Goal: Information Seeking & Learning: Learn about a topic

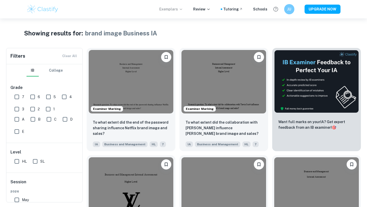
click at [175, 10] on p "Exemplars" at bounding box center [171, 9] width 24 height 6
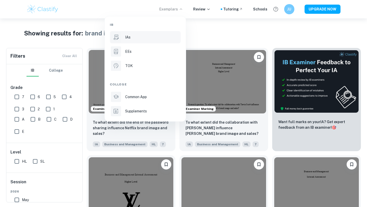
click at [126, 37] on p "IAs" at bounding box center [127, 37] width 5 height 6
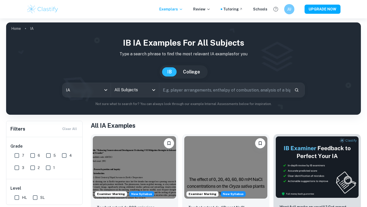
click at [147, 92] on input "All Subjects" at bounding box center [131, 90] width 36 height 10
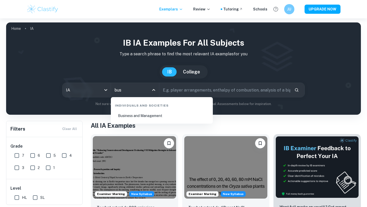
click at [157, 115] on li "Business and Management" at bounding box center [162, 116] width 98 height 12
type input "Business and Management"
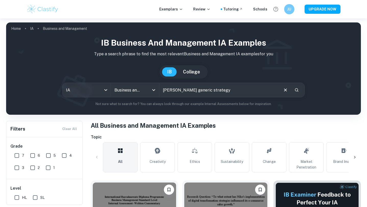
type input "[PERSON_NAME] generic strategy"
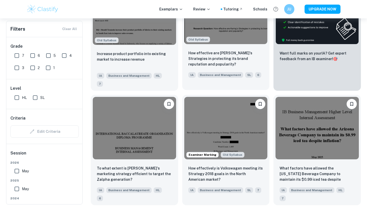
scroll to position [202, 0]
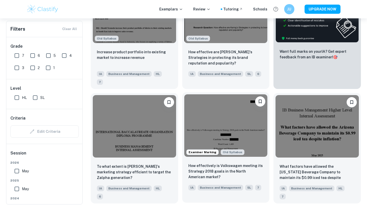
click at [229, 108] on img at bounding box center [225, 125] width 83 height 62
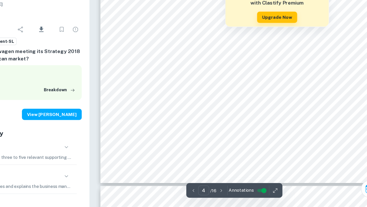
scroll to position [1056, 0]
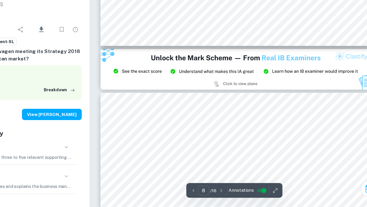
type input "9"
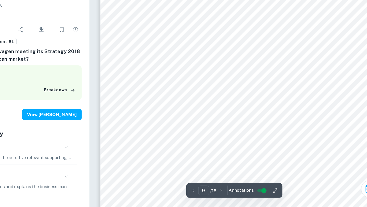
scroll to position [2435, 0]
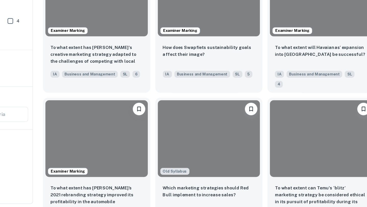
scroll to position [202, 0]
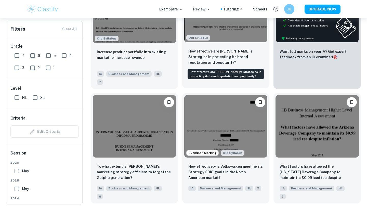
click at [235, 52] on p "How effective are [PERSON_NAME]'s Strategies in protecting its brand reputation…" at bounding box center [226, 56] width 75 height 17
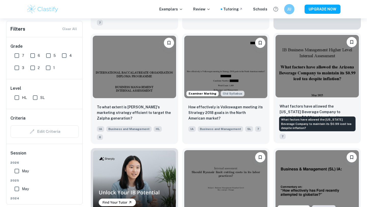
scroll to position [262, 0]
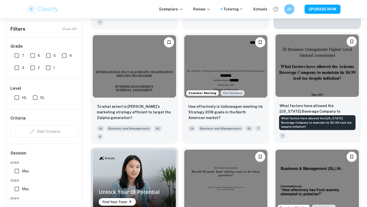
click at [310, 103] on p "What factors have allowed the [US_STATE] Beverage Company to maintain its $0.99…" at bounding box center [317, 111] width 75 height 17
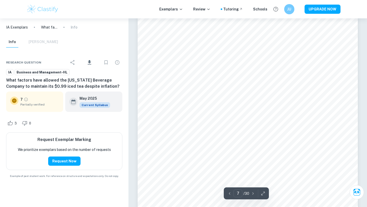
scroll to position [1660, 0]
type input "6"
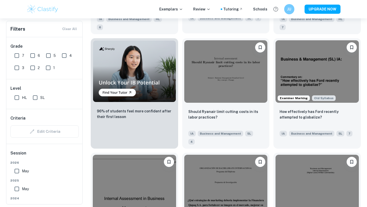
scroll to position [372, 0]
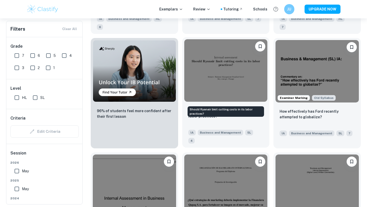
click at [209, 108] on p "Should Ryanair limit cutting costs in its labor practices?" at bounding box center [226, 113] width 75 height 11
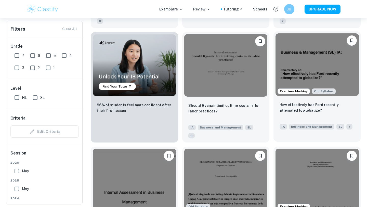
scroll to position [378, 0]
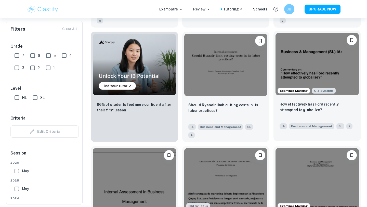
click at [336, 61] on img at bounding box center [317, 64] width 83 height 62
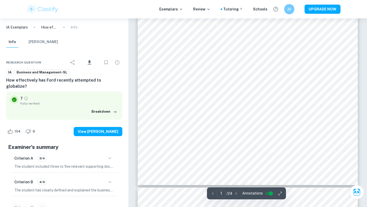
scroll to position [181, 0]
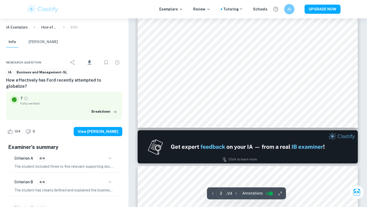
type input "2"
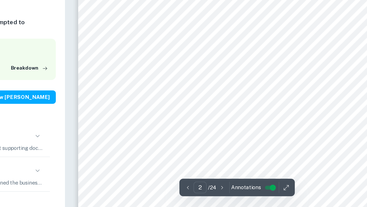
scroll to position [352, 0]
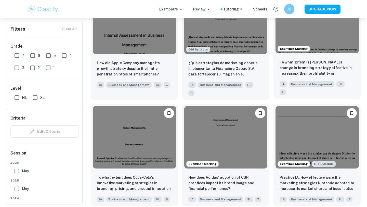
scroll to position [535, 0]
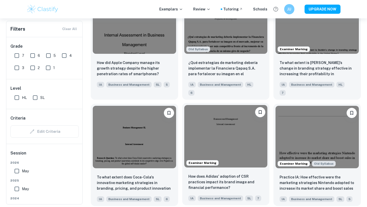
click at [227, 170] on div "How does Adidas' adoption of CSR practices impact its brand image and financial…" at bounding box center [225, 188] width 87 height 36
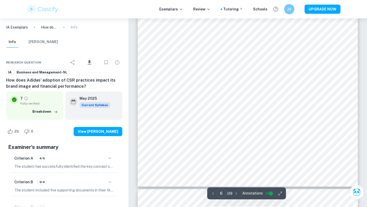
scroll to position [1787, 0]
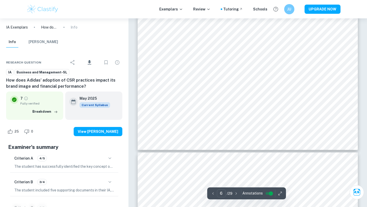
type input "7"
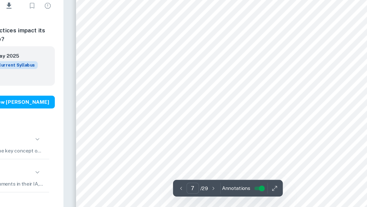
scroll to position [1993, 0]
